Goal: Information Seeking & Learning: Learn about a topic

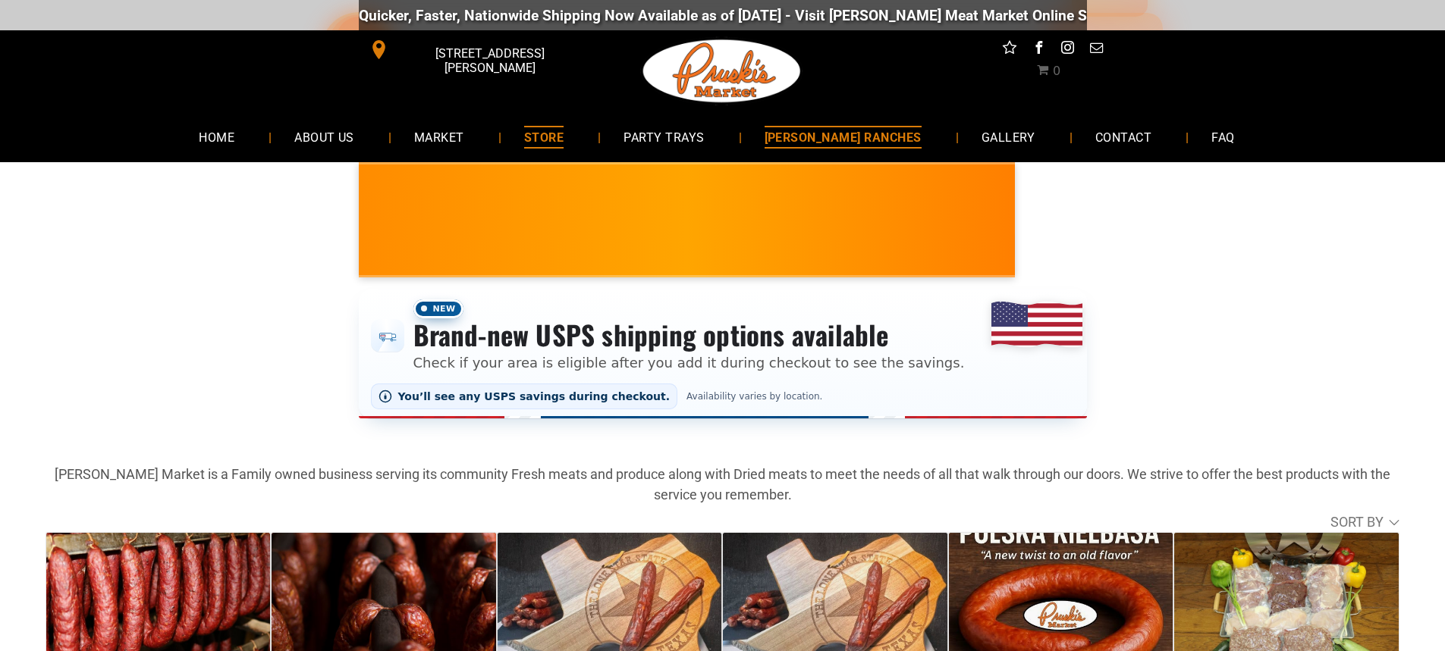
click at [829, 136] on span "[PERSON_NAME] RANCHES" at bounding box center [842, 137] width 157 height 22
